Goal: Information Seeking & Learning: Learn about a topic

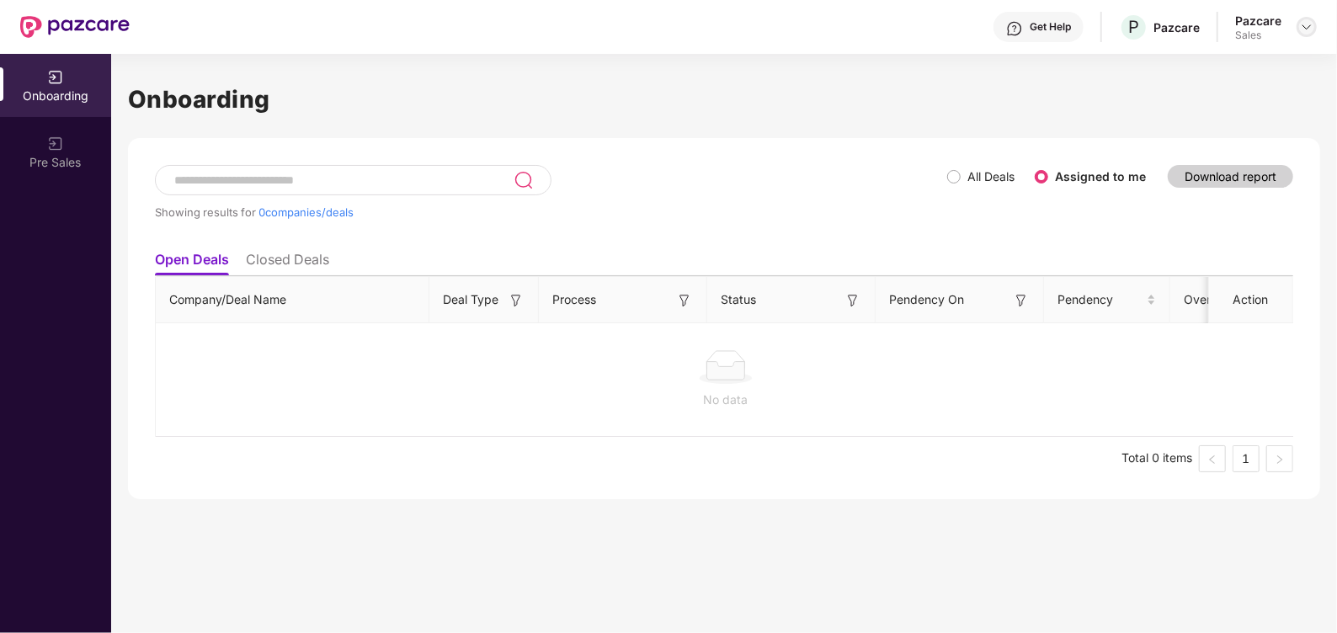
click at [1311, 25] on img at bounding box center [1306, 26] width 13 height 13
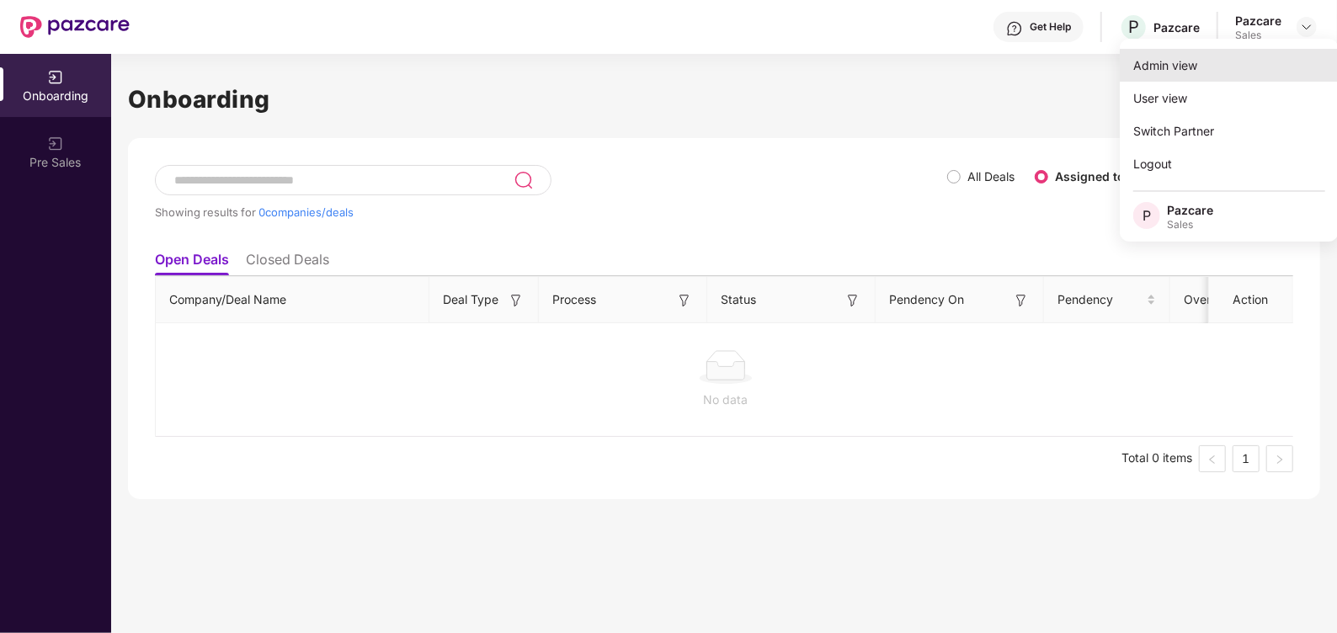
click at [1213, 72] on div "Admin view" at bounding box center [1229, 65] width 219 height 33
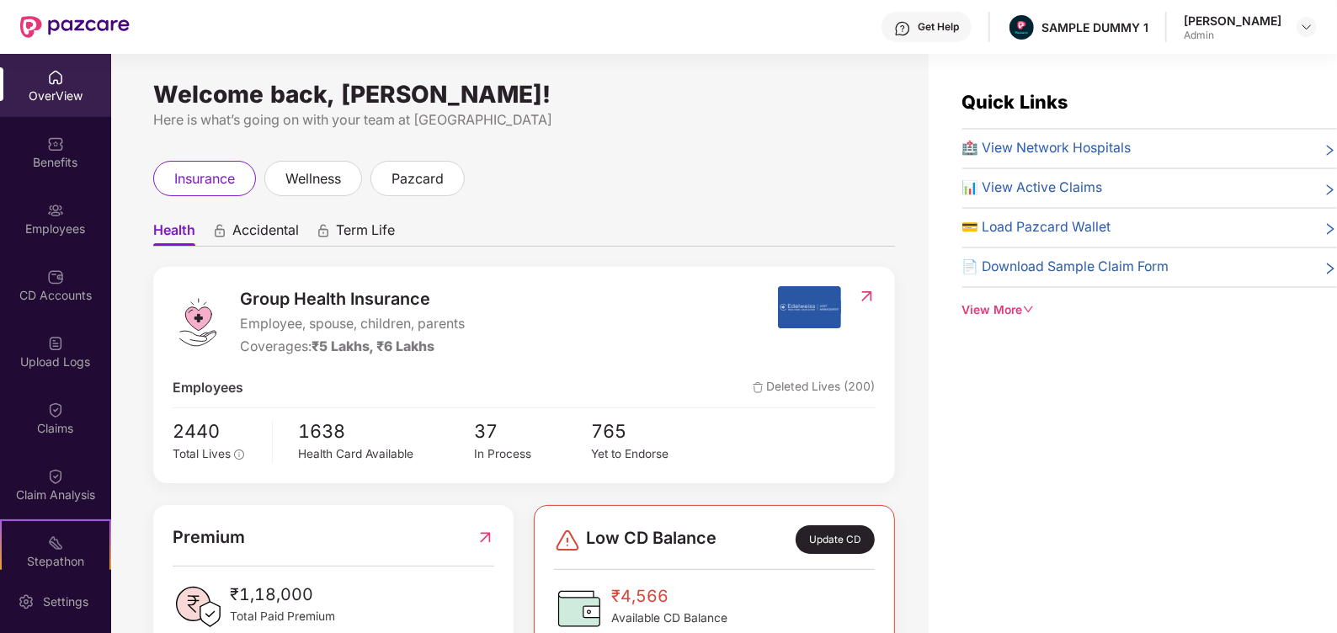
click at [972, 34] on div "Get Help" at bounding box center [927, 27] width 90 height 30
click at [1128, 397] on div "Quick Links 🏥 View Network Hospitals 📊 View Active Claims 💳 Load Pazcard Wallet…" at bounding box center [1133, 370] width 408 height 633
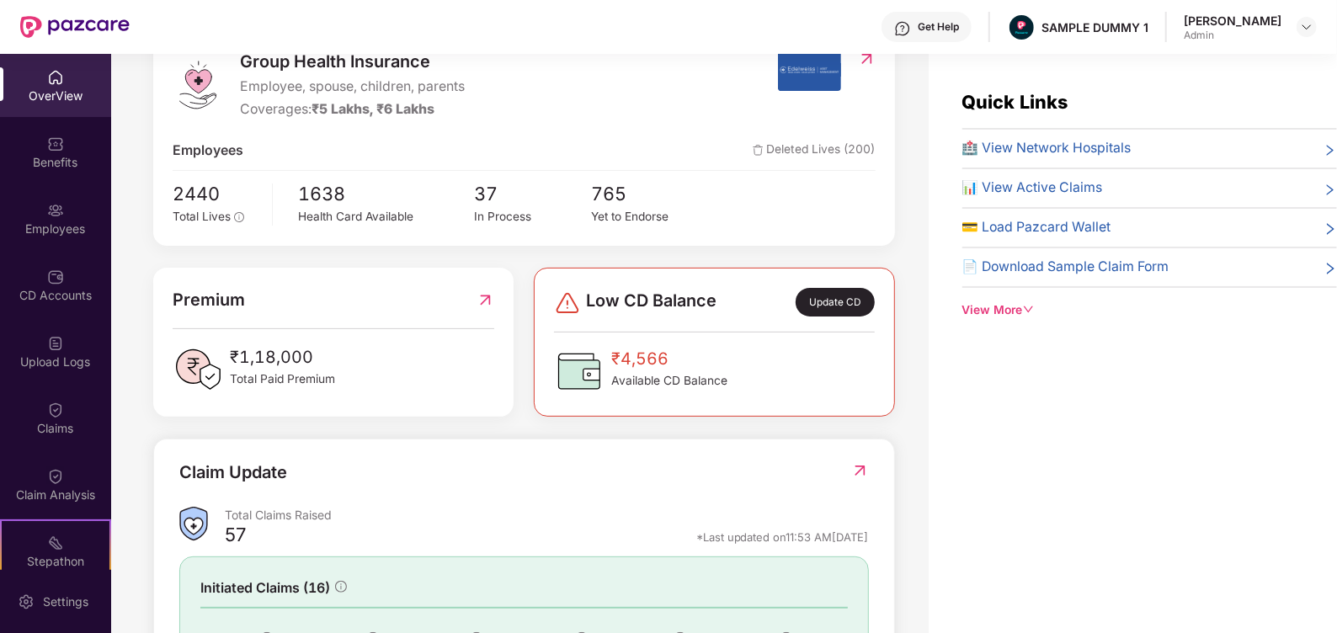
scroll to position [409, 0]
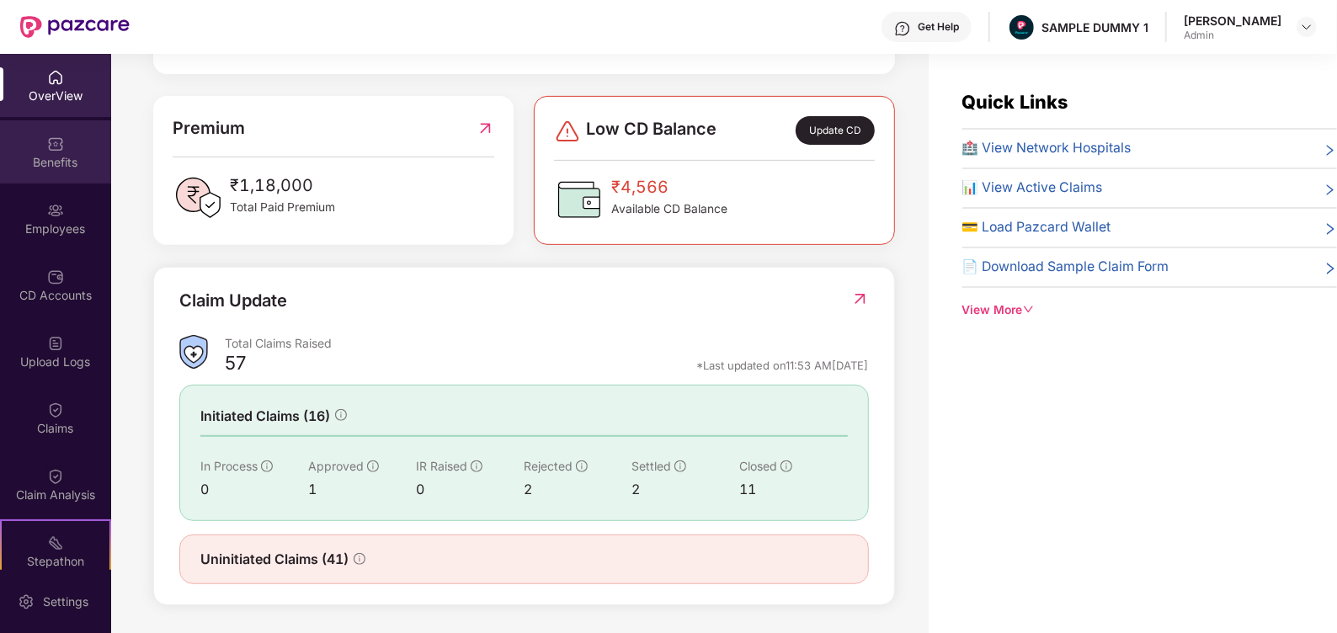
click at [39, 182] on div "Benefits" at bounding box center [55, 151] width 111 height 63
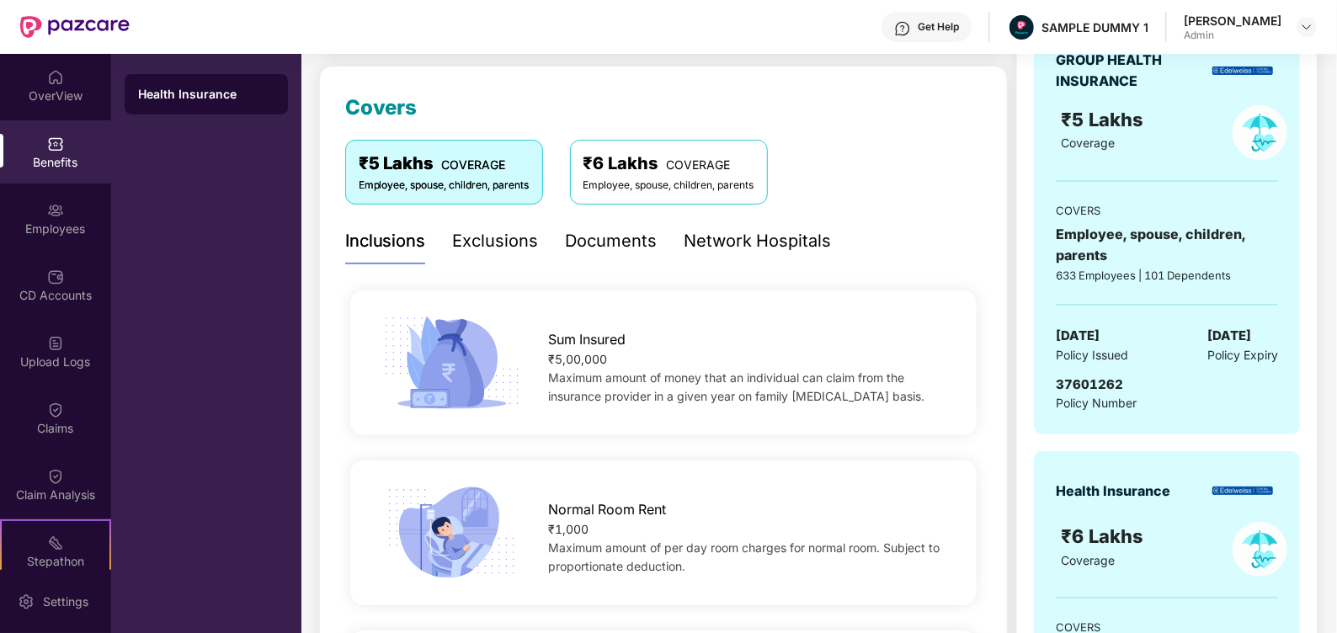
scroll to position [205, 0]
click at [495, 240] on div "Exclusions" at bounding box center [496, 243] width 86 height 26
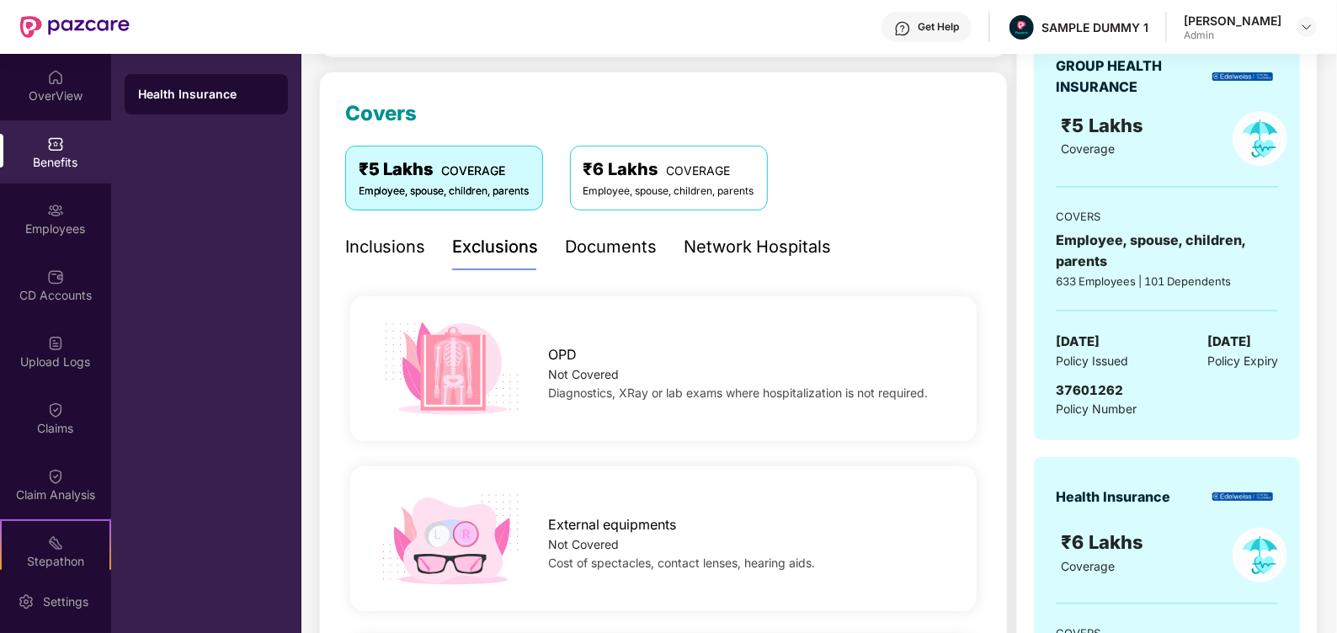
scroll to position [191, 0]
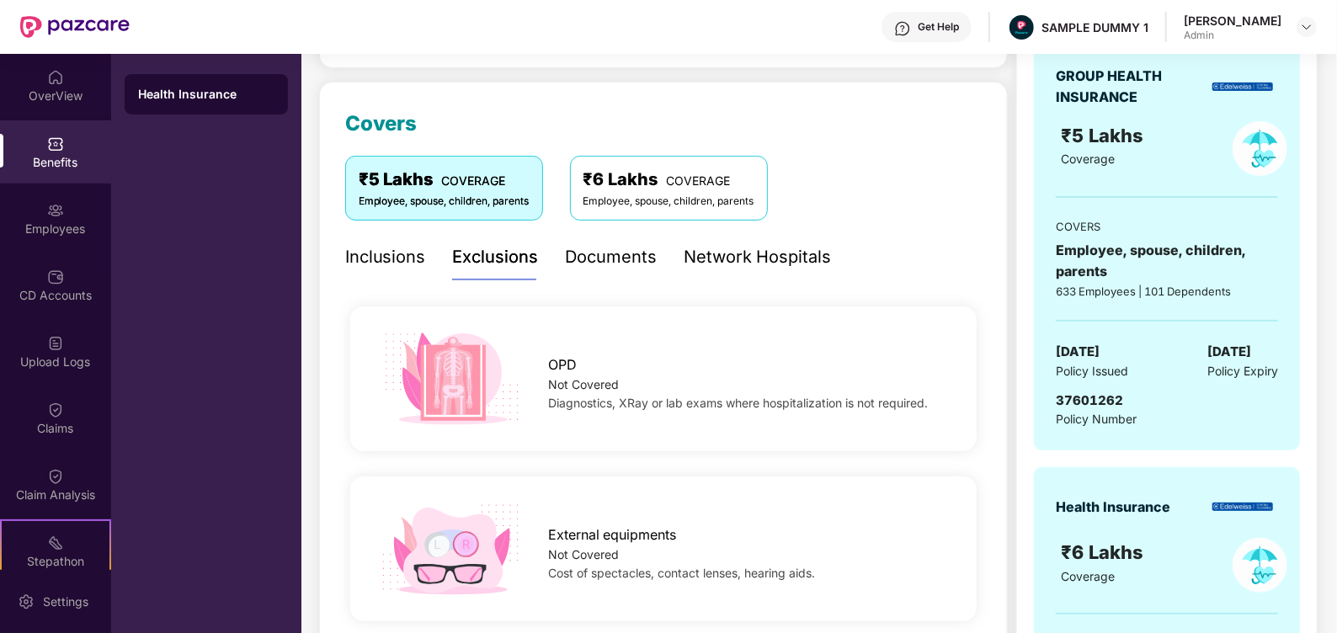
click at [605, 239] on div "Documents" at bounding box center [612, 257] width 92 height 46
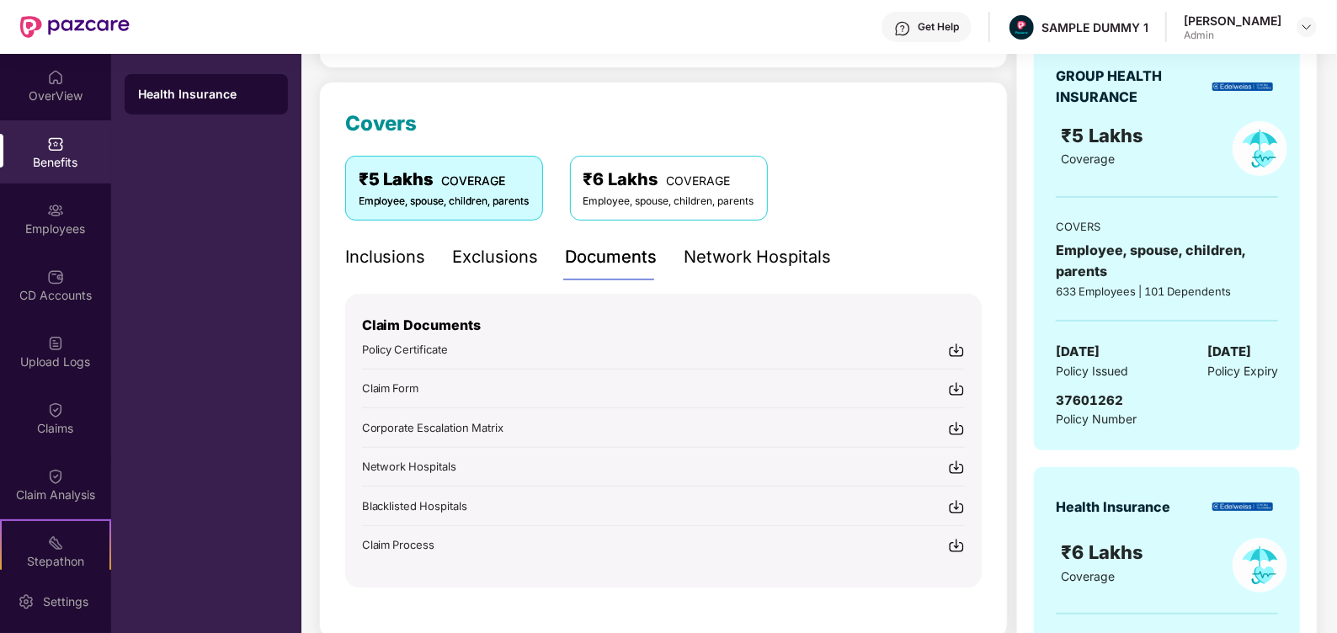
click at [764, 256] on div "Network Hospitals" at bounding box center [758, 257] width 147 height 26
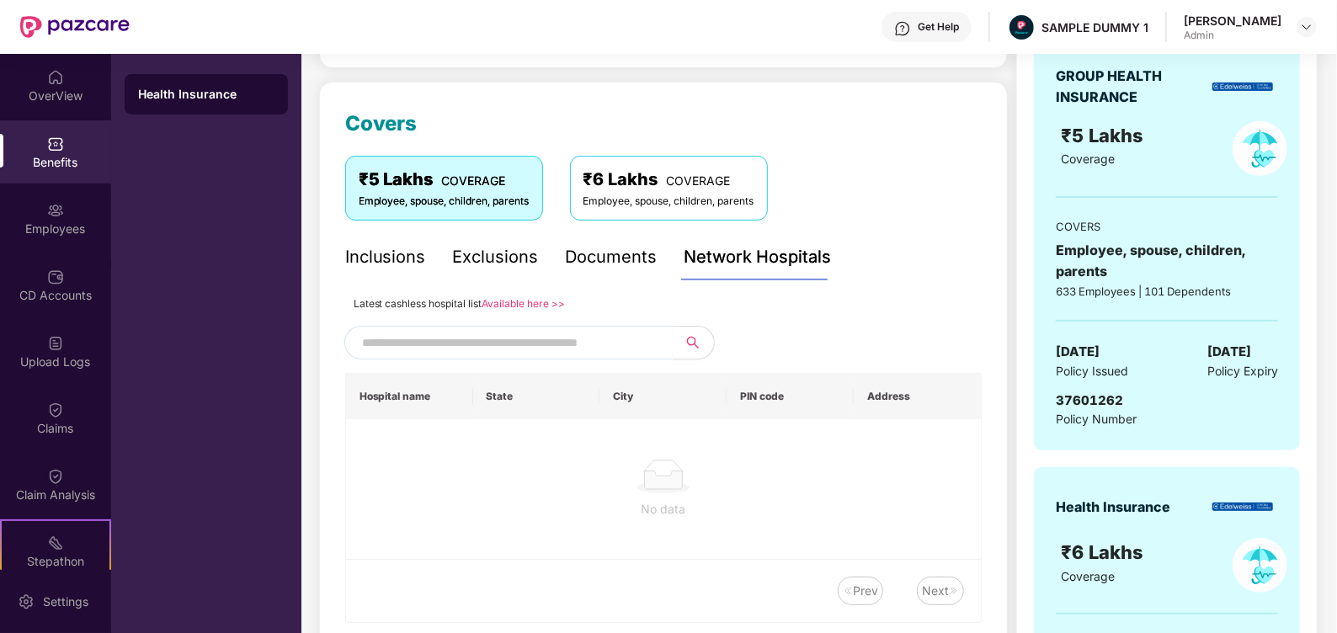
click at [476, 344] on input "text" at bounding box center [506, 342] width 288 height 25
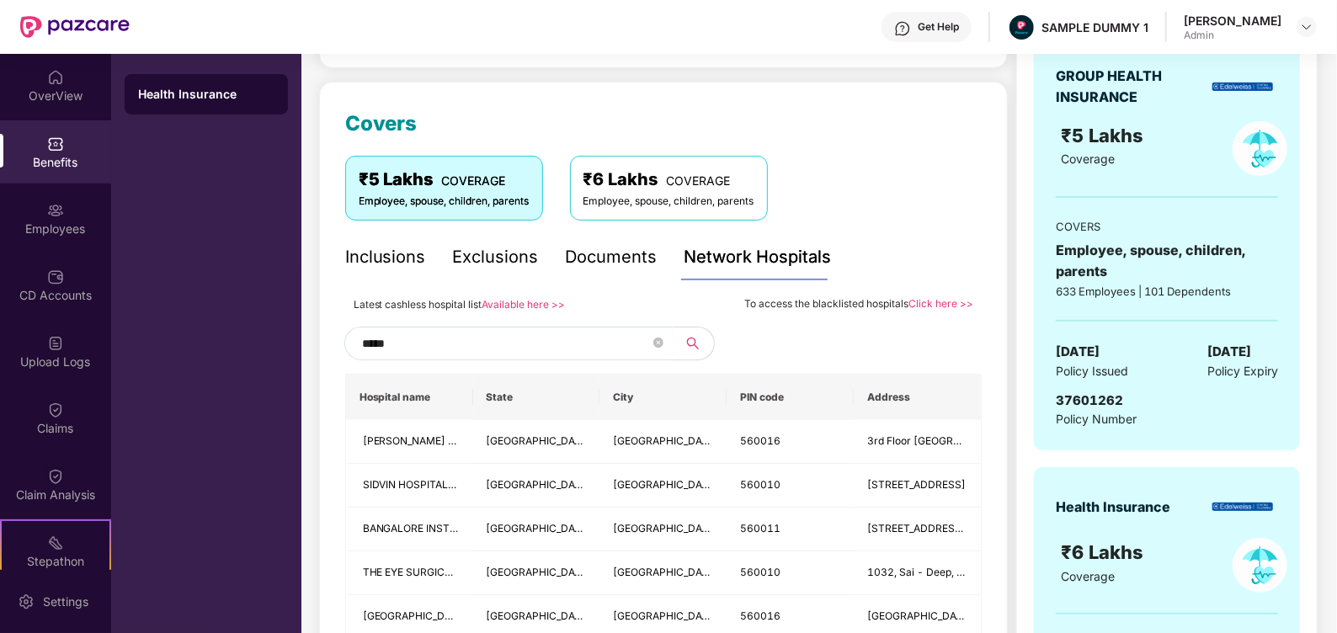
click at [383, 340] on input "*****" at bounding box center [506, 343] width 288 height 25
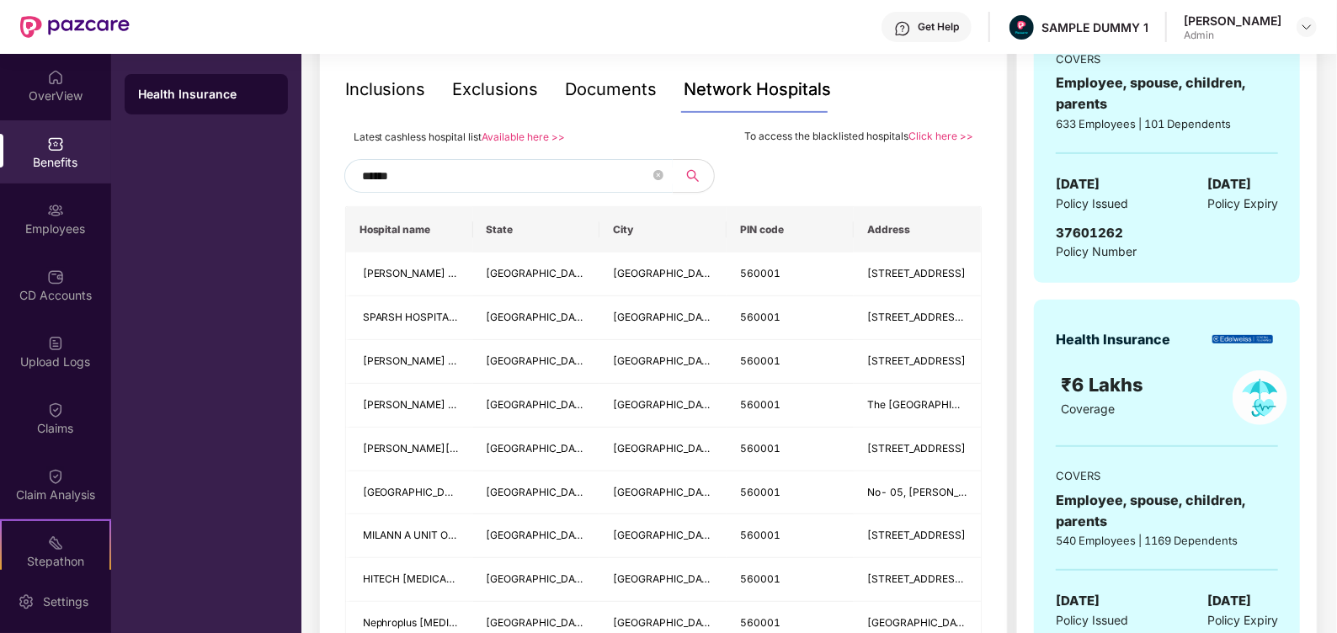
scroll to position [363, 0]
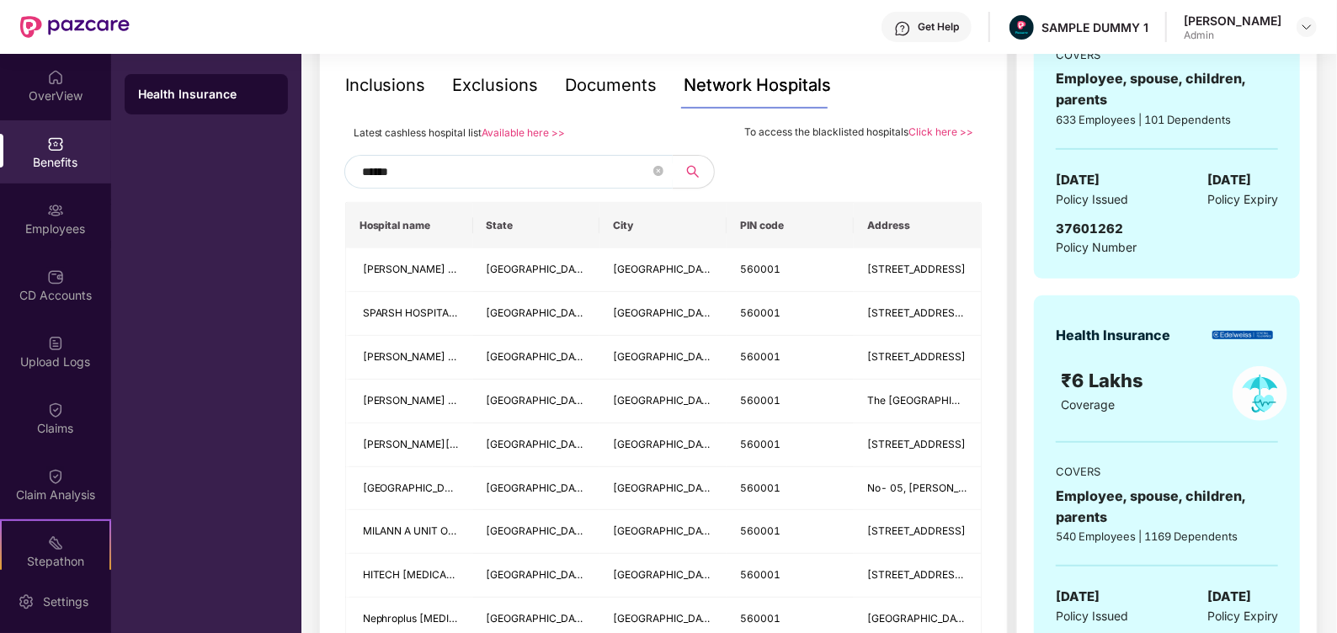
click at [515, 170] on input "******" at bounding box center [506, 171] width 288 height 25
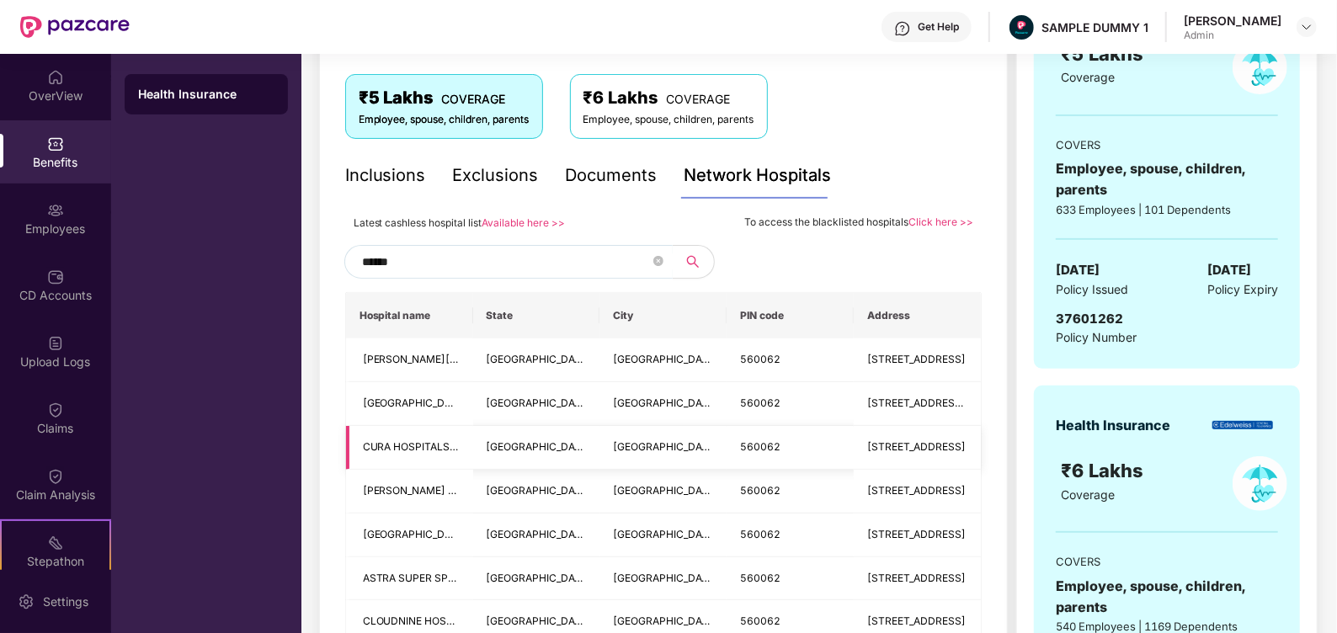
scroll to position [269, 0]
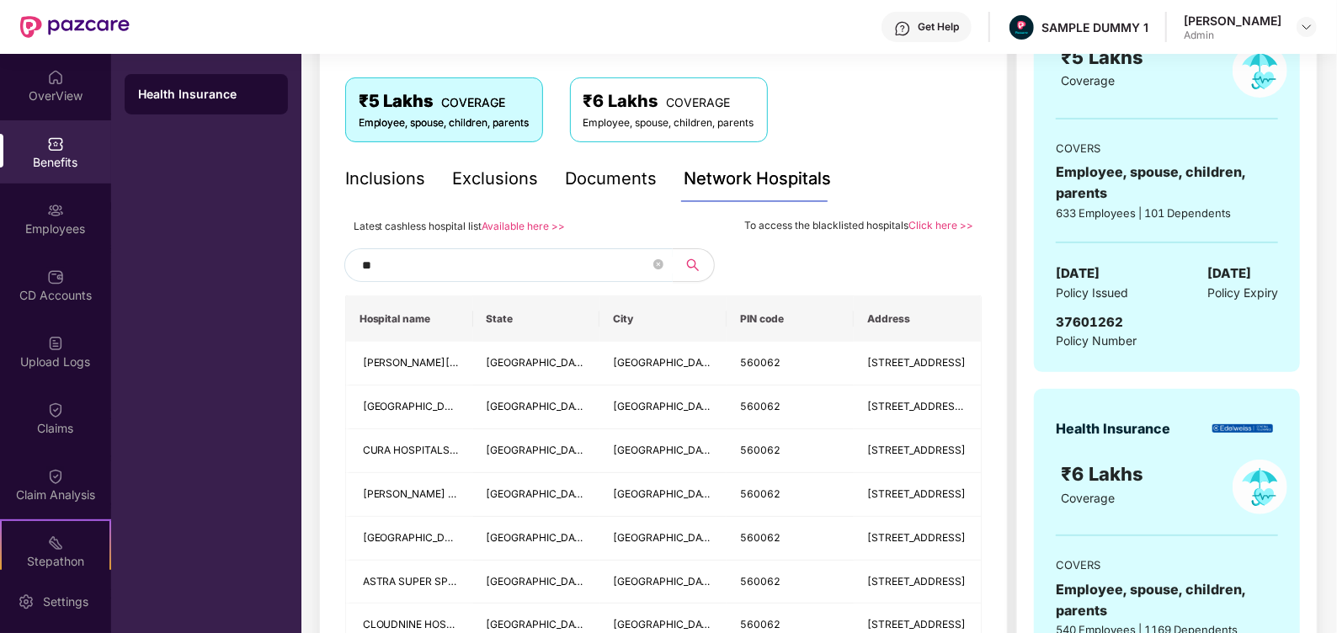
type input "*"
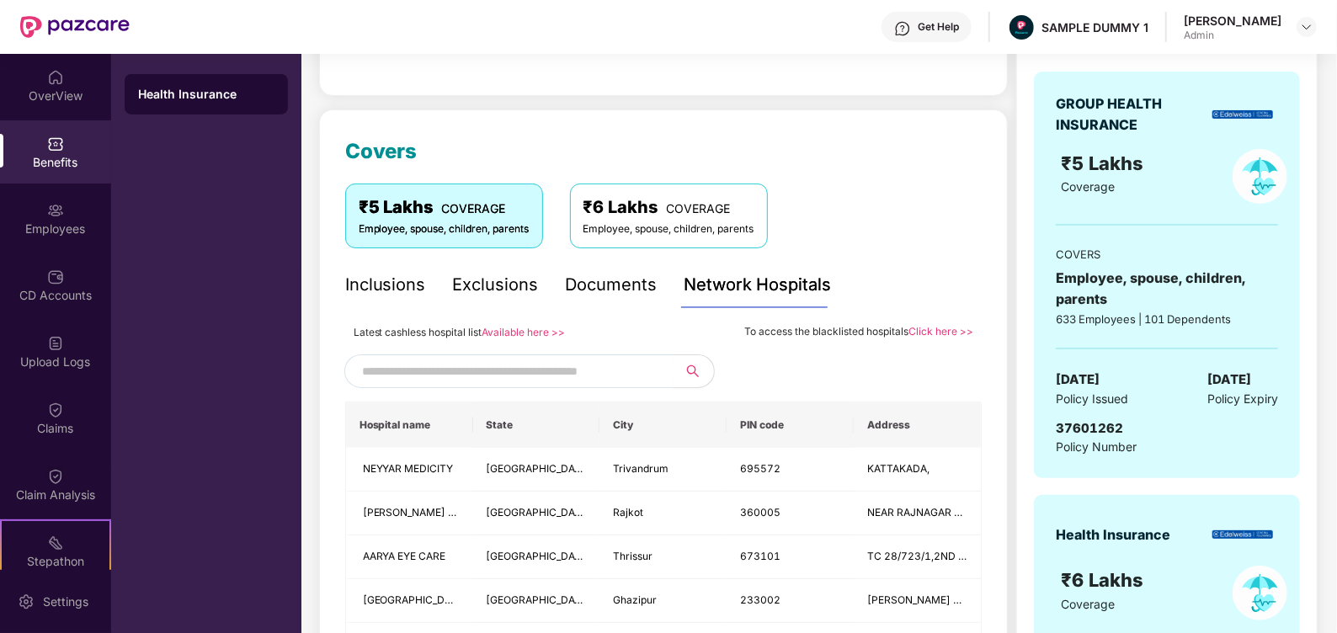
scroll to position [165, 0]
